Goal: Task Accomplishment & Management: Complete application form

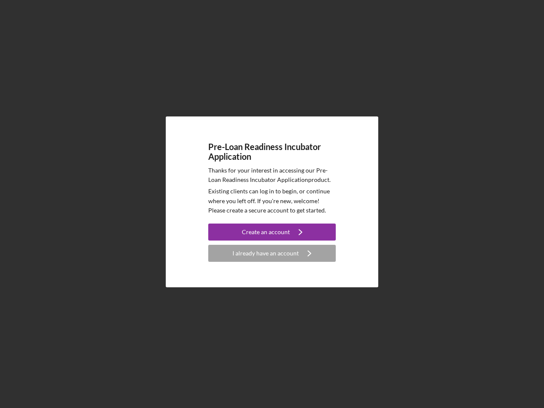
click at [272, 204] on p "Existing clients can log in to begin, or continue where you left off. If you're…" at bounding box center [271, 201] width 127 height 28
click at [272, 232] on div "Create an account" at bounding box center [266, 232] width 48 height 17
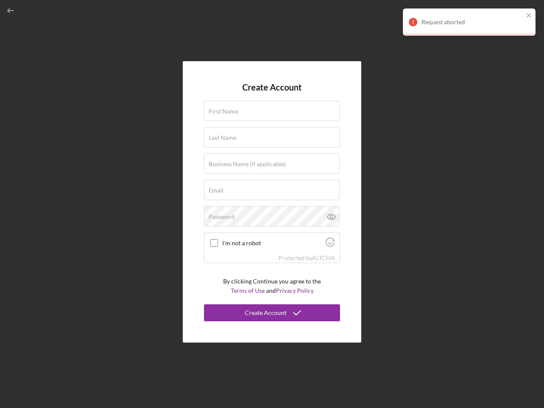
click at [272, 253] on div "Protected by [PERSON_NAME]" at bounding box center [271, 257] width 135 height 9
